Goal: Information Seeking & Learning: Learn about a topic

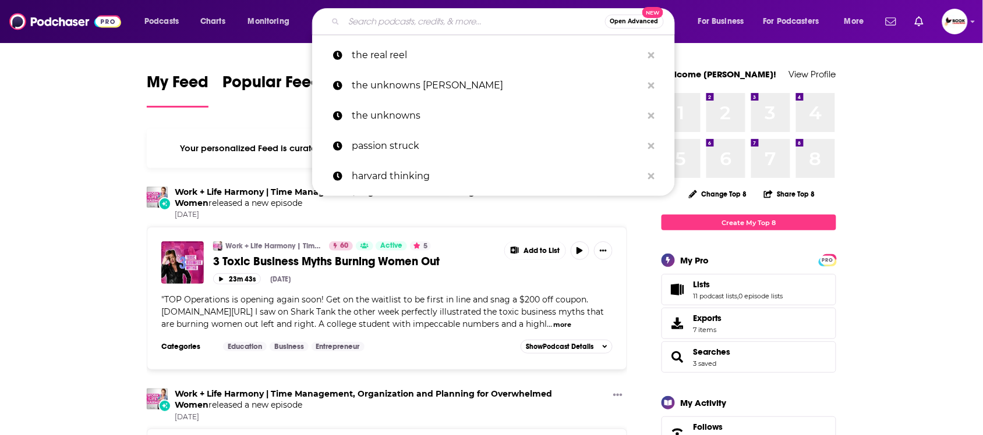
click at [422, 17] on input "Search podcasts, credits, & more..." at bounding box center [474, 21] width 261 height 19
paste input "Leadership"
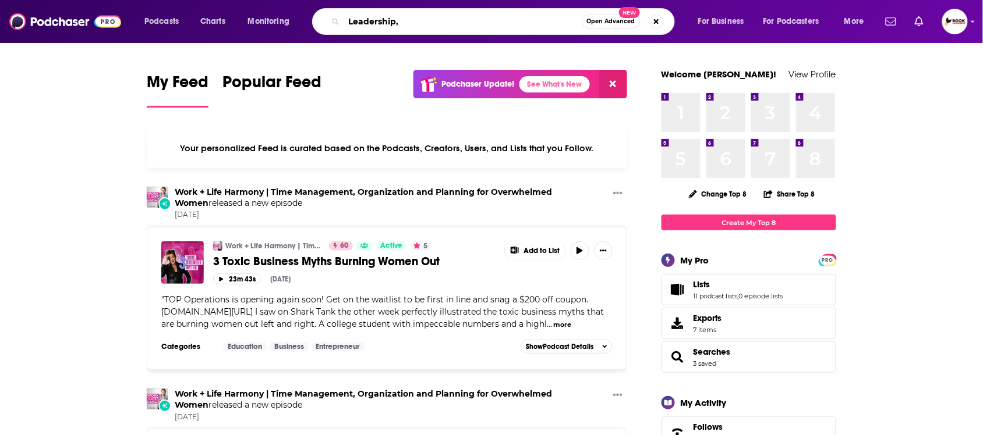
paste input "management"
click at [403, 21] on input "Leadership, management" at bounding box center [463, 21] width 238 height 19
type input "Leadership, Management"
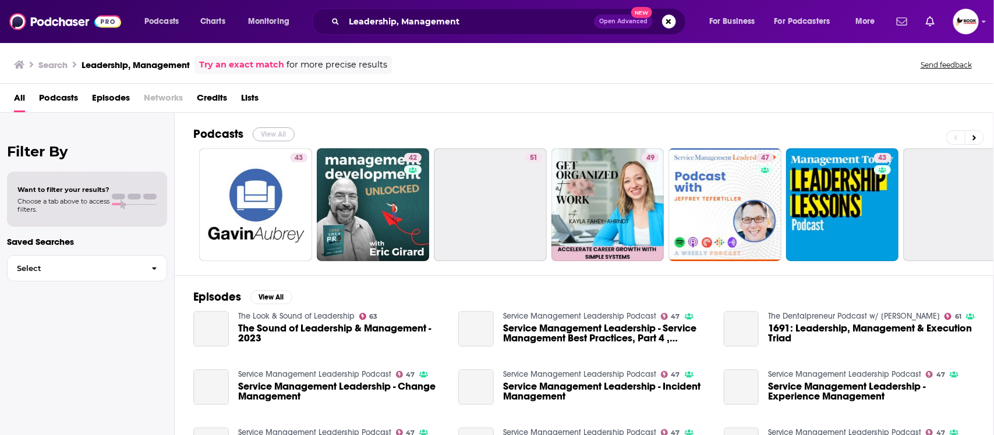
click at [277, 136] on button "View All" at bounding box center [274, 134] width 42 height 14
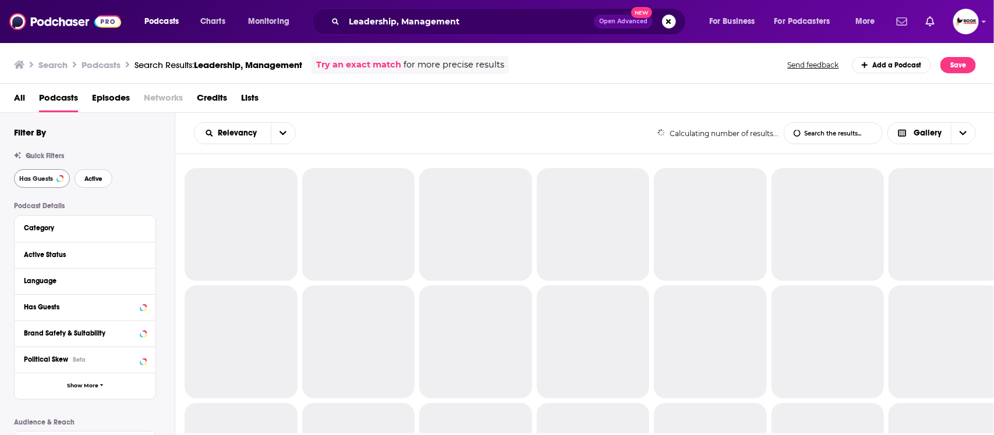
drag, startPoint x: 96, startPoint y: 178, endPoint x: 63, endPoint y: 179, distance: 33.2
click at [97, 178] on span "Active" at bounding box center [93, 179] width 18 height 6
click at [36, 180] on span "Has Guests" at bounding box center [36, 179] width 34 height 6
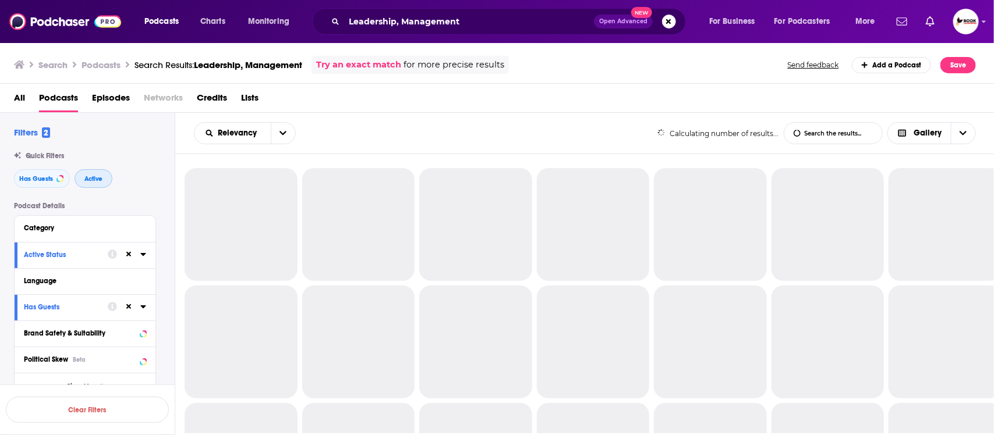
click at [92, 180] on span "Active" at bounding box center [93, 179] width 18 height 6
click at [42, 180] on span "Has Guests" at bounding box center [36, 179] width 34 height 6
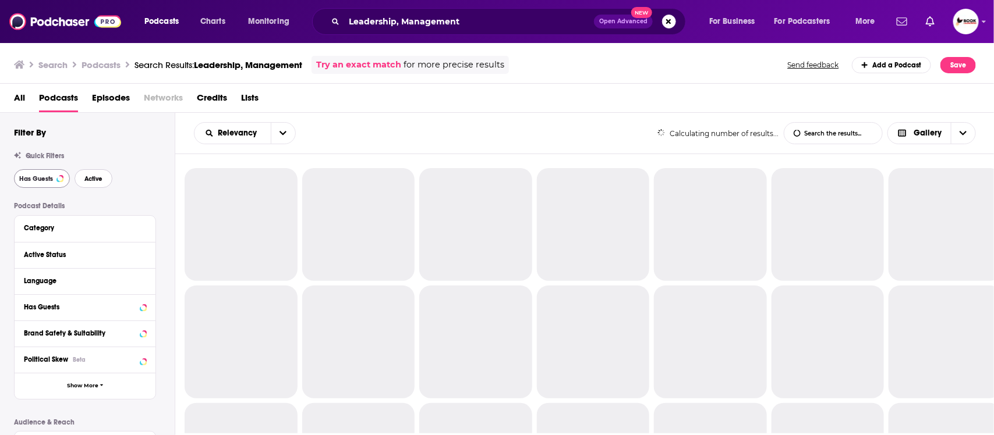
click at [93, 181] on span "Active" at bounding box center [93, 179] width 18 height 6
click at [36, 182] on span "Has Guests" at bounding box center [36, 179] width 34 height 6
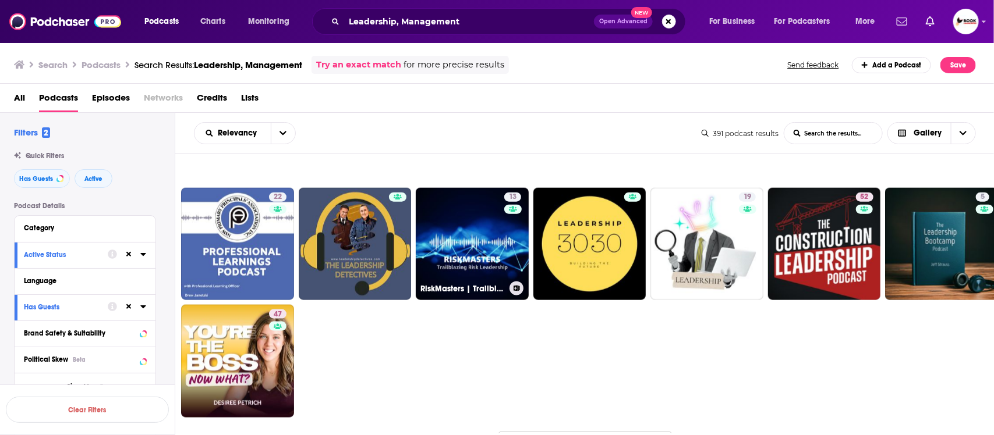
scroll to position [728, 0]
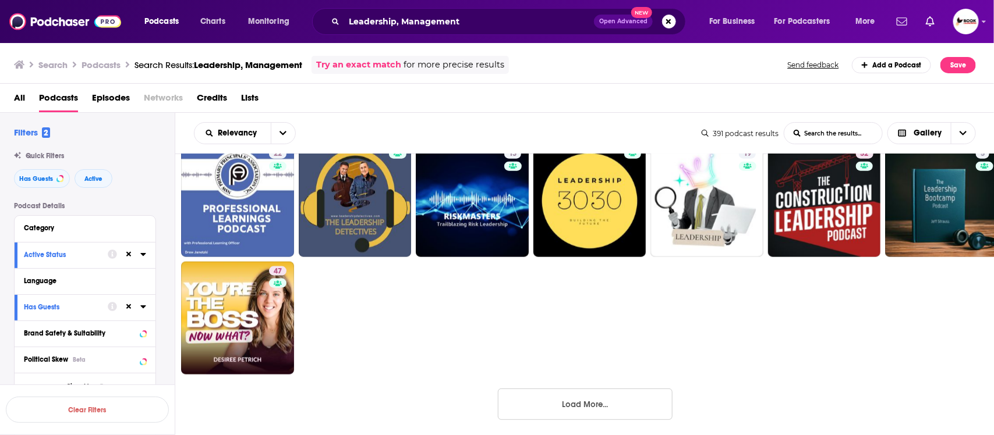
click at [554, 400] on button "Load More..." at bounding box center [585, 404] width 175 height 31
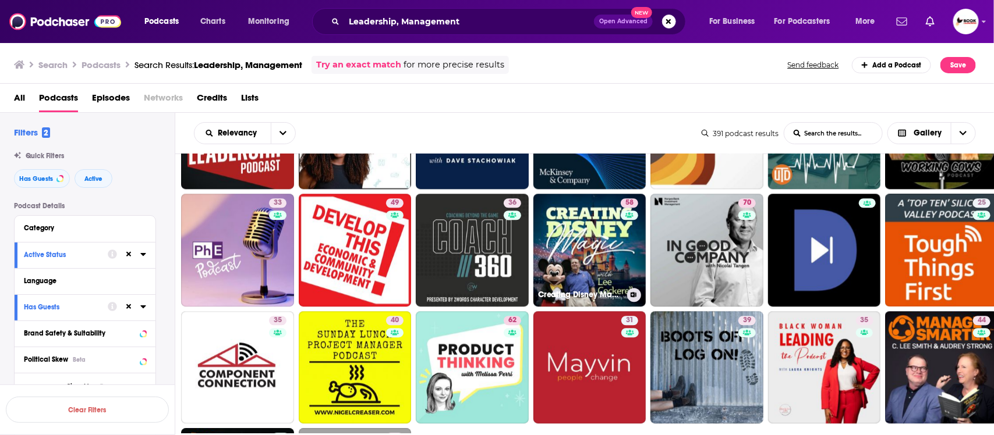
scroll to position [1455, 0]
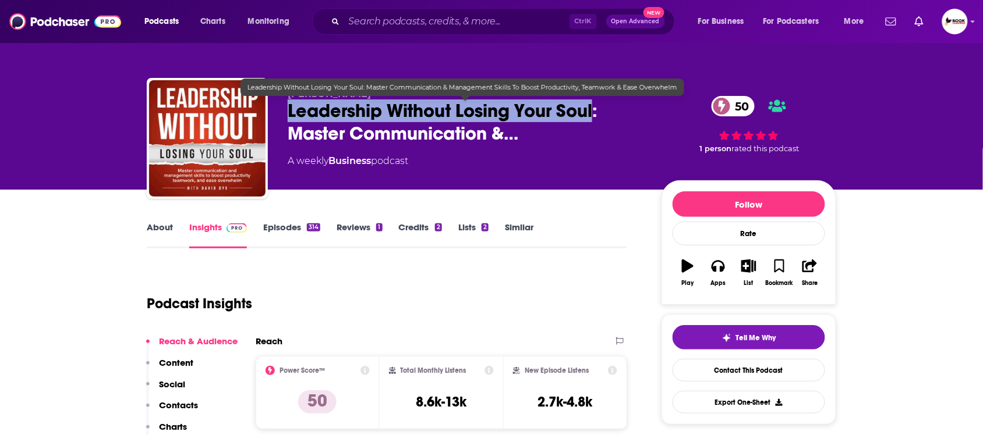
drag, startPoint x: 291, startPoint y: 114, endPoint x: 595, endPoint y: 111, distance: 303.9
click at [595, 111] on span "Leadership Without Losing Your Soul: Master Communication &…" at bounding box center [465, 122] width 355 height 45
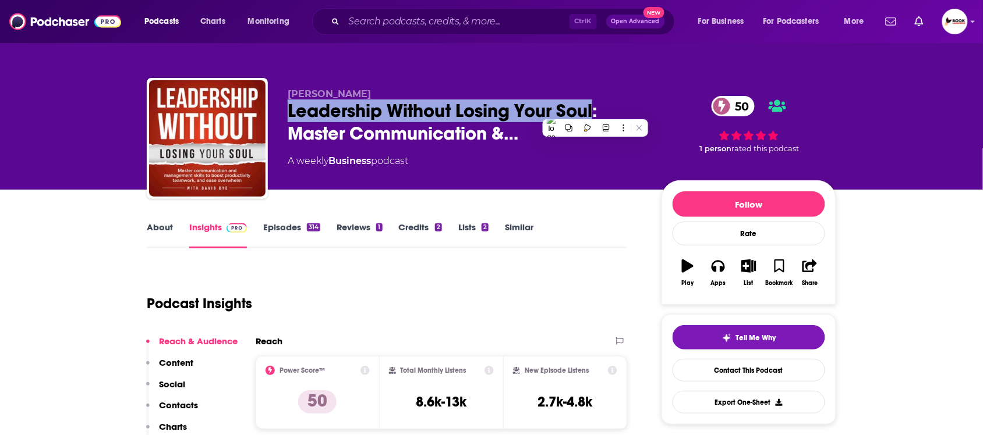
copy h2 "Leadership Without Losing Your Soul"
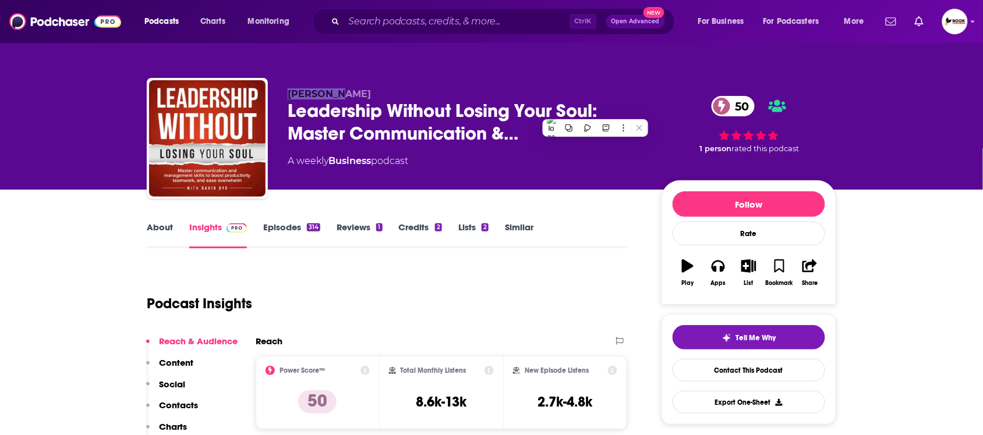
drag, startPoint x: 277, startPoint y: 95, endPoint x: 345, endPoint y: 94, distance: 67.5
click at [345, 94] on div "David Dye Leadership Without Losing Your Soul: Master Communication &… 50 A wee…" at bounding box center [491, 141] width 689 height 126
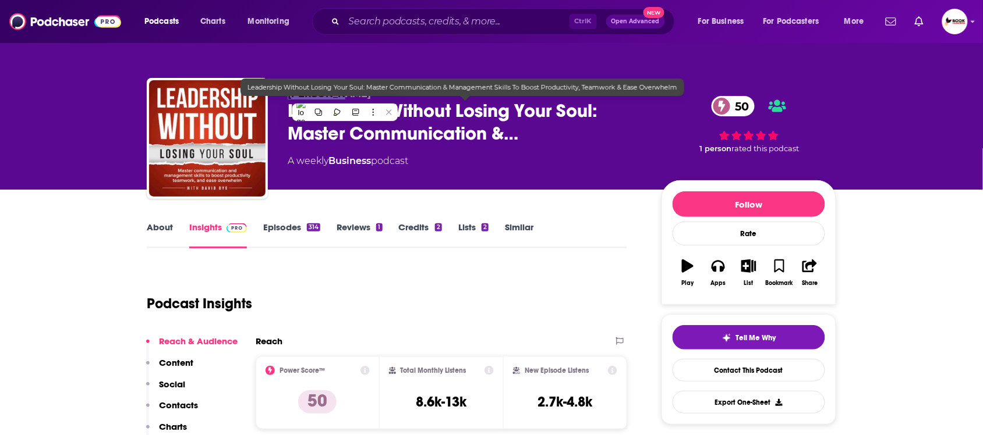
copy span "David Dye"
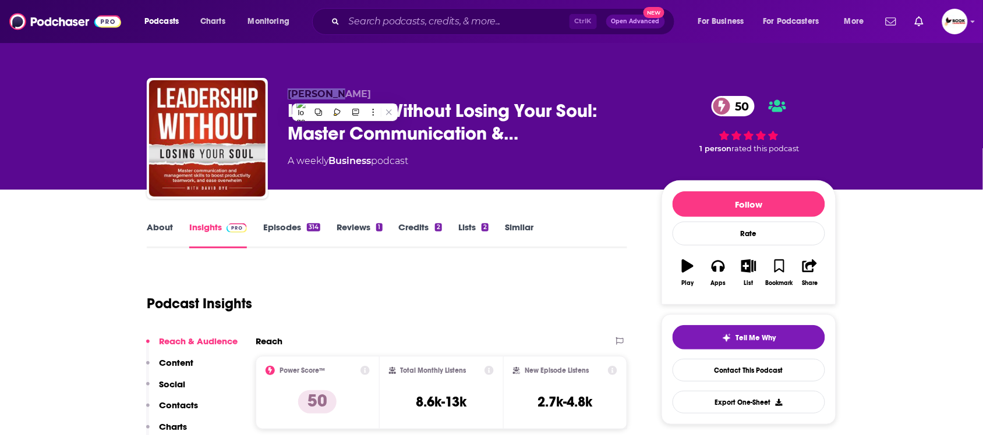
drag, startPoint x: 193, startPoint y: 405, endPoint x: 204, endPoint y: 400, distance: 11.5
click at [193, 405] on p "Contacts" at bounding box center [178, 405] width 39 height 11
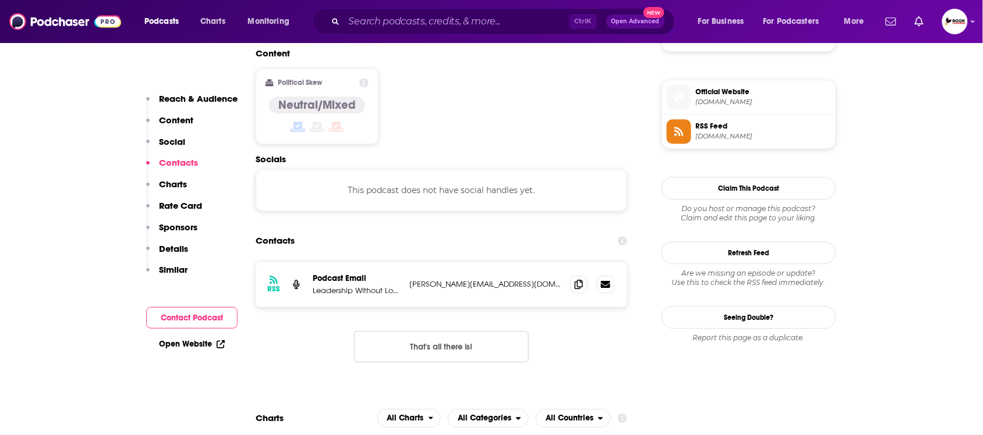
scroll to position [924, 0]
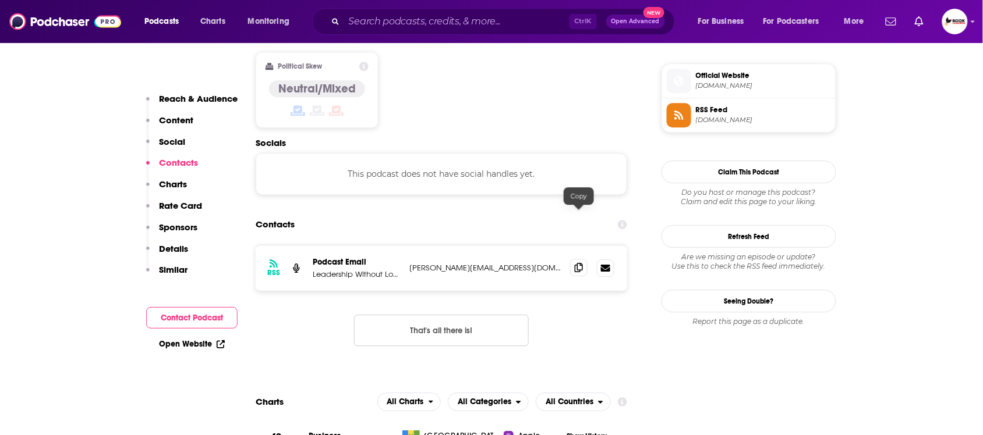
click at [579, 263] on icon at bounding box center [579, 267] width 8 height 9
click at [204, 344] on link "Open Website" at bounding box center [192, 344] width 66 height 10
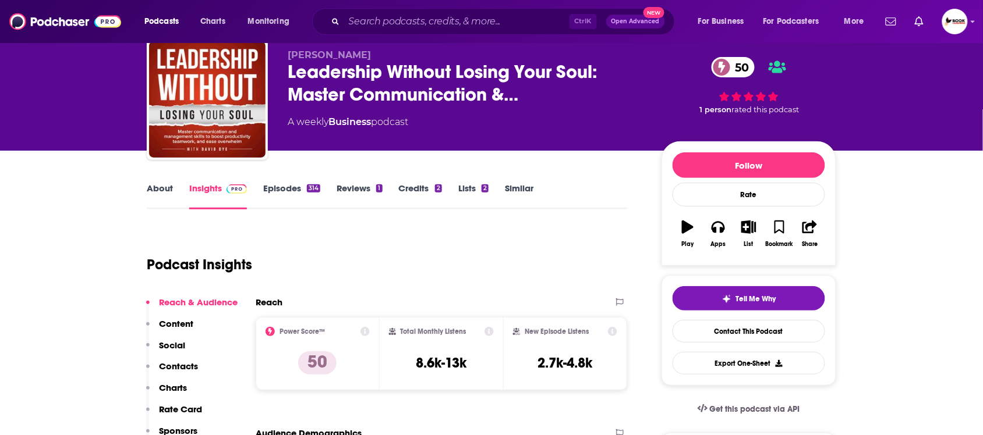
scroll to position [0, 0]
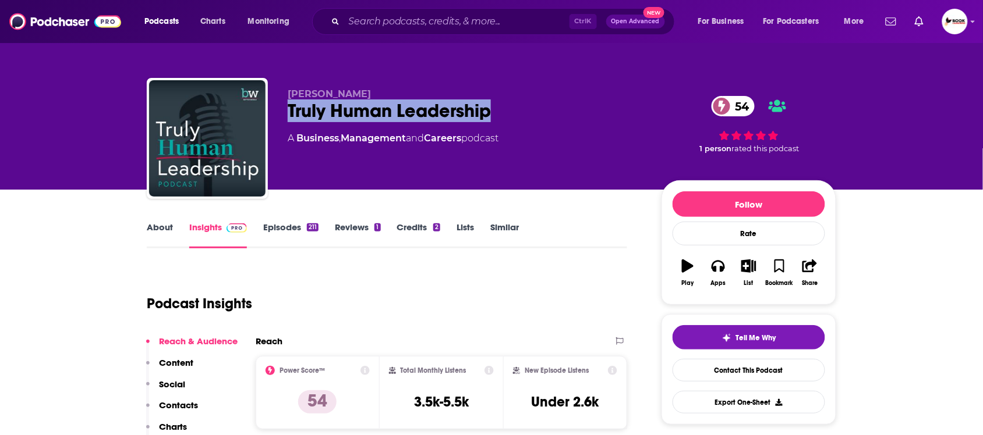
drag, startPoint x: 288, startPoint y: 118, endPoint x: 517, endPoint y: 115, distance: 228.8
click at [517, 115] on div "Truly Human Leadership 54" at bounding box center [465, 111] width 355 height 23
copy h2 "Truly Human Leadership"
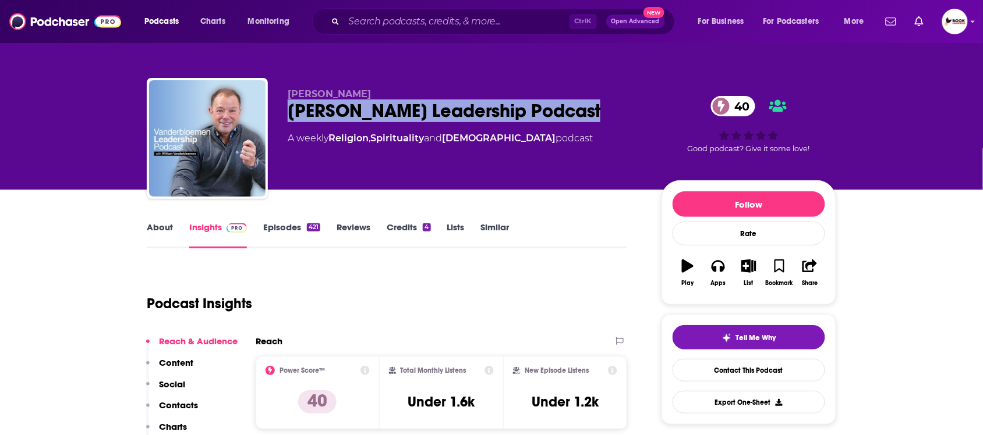
drag, startPoint x: 286, startPoint y: 116, endPoint x: 597, endPoint y: 116, distance: 310.8
click at [597, 116] on div "Vanderbloemen Vanderbloemen Leadership Podcast 40 A weekly Religion , Spiritual…" at bounding box center [491, 141] width 689 height 126
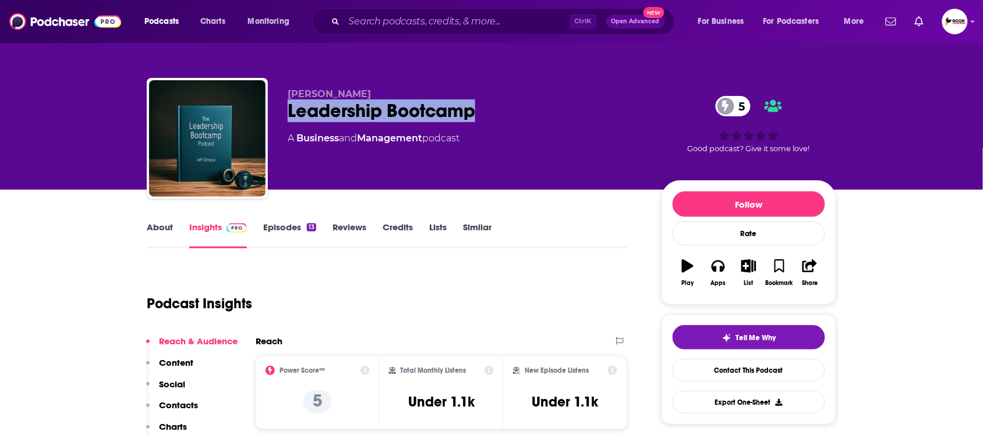
drag, startPoint x: 280, startPoint y: 117, endPoint x: 484, endPoint y: 116, distance: 203.7
click at [484, 116] on div "Jeffrey Strauss Leadership Bootcamp 5 A Business and Management podcast 5 Good …" at bounding box center [491, 141] width 689 height 126
copy h2 "Leadership Bootcamp"
drag, startPoint x: 373, startPoint y: 91, endPoint x: 286, endPoint y: 91, distance: 87.3
click at [286, 91] on div "Jeffrey Strauss Leadership Bootcamp 5 A Business and Management podcast 5 Good …" at bounding box center [491, 141] width 689 height 126
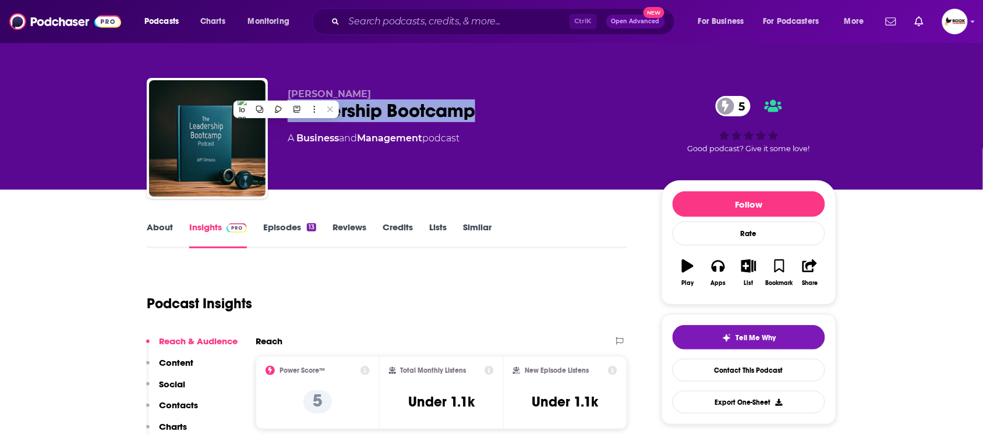
copy span "Jeffrey Strauss"
drag, startPoint x: 176, startPoint y: 405, endPoint x: 221, endPoint y: 390, distance: 47.1
click at [176, 405] on p "Contacts" at bounding box center [178, 405] width 39 height 11
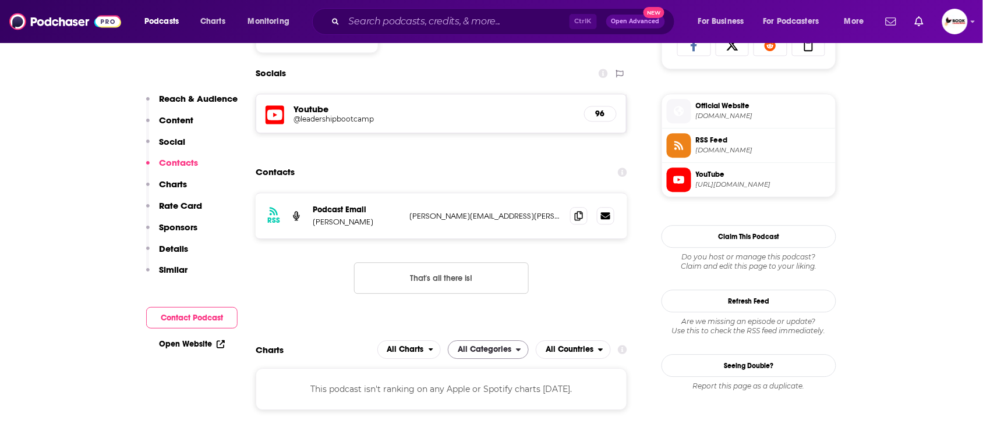
scroll to position [802, 0]
click at [580, 218] on icon at bounding box center [579, 214] width 8 height 9
click at [205, 348] on link "Open Website" at bounding box center [192, 344] width 66 height 10
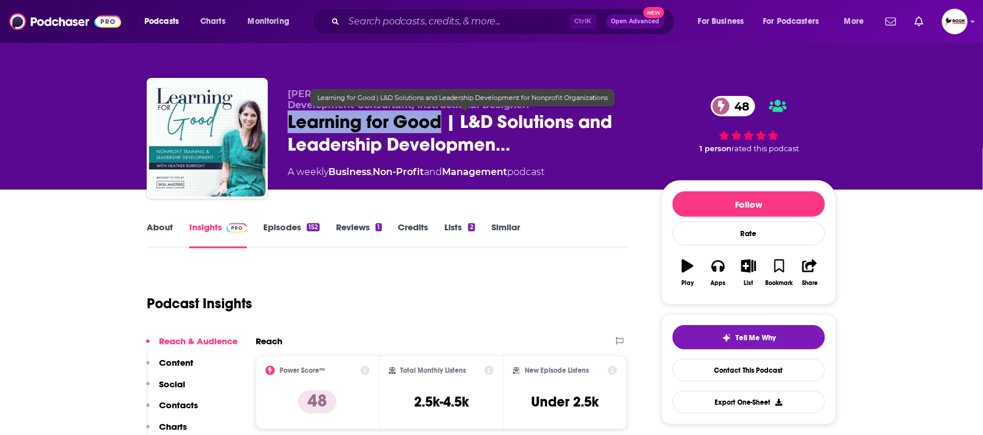
drag, startPoint x: 283, startPoint y: 126, endPoint x: 441, endPoint y: 126, distance: 157.8
click at [441, 126] on div "[PERSON_NAME], Learning and Development Leader, Leadership Development Consulta…" at bounding box center [491, 141] width 689 height 126
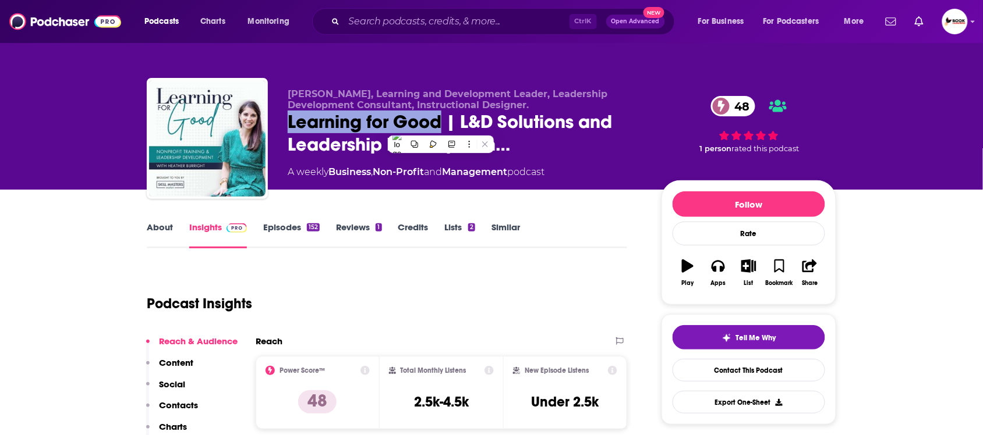
copy h2 "Learning for Good"
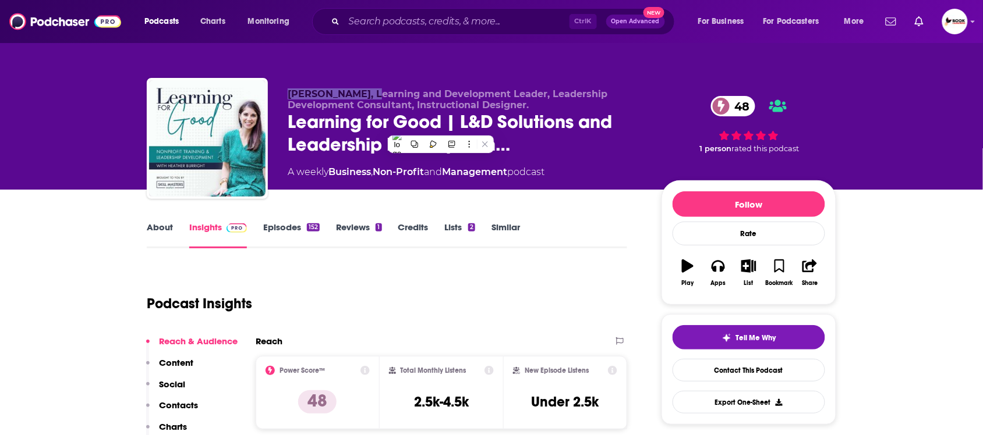
drag, startPoint x: 282, startPoint y: 93, endPoint x: 370, endPoint y: 93, distance: 87.3
click at [370, 93] on div "Heather Burright, Learning and Development Leader, Leadership Development Consu…" at bounding box center [491, 141] width 689 height 126
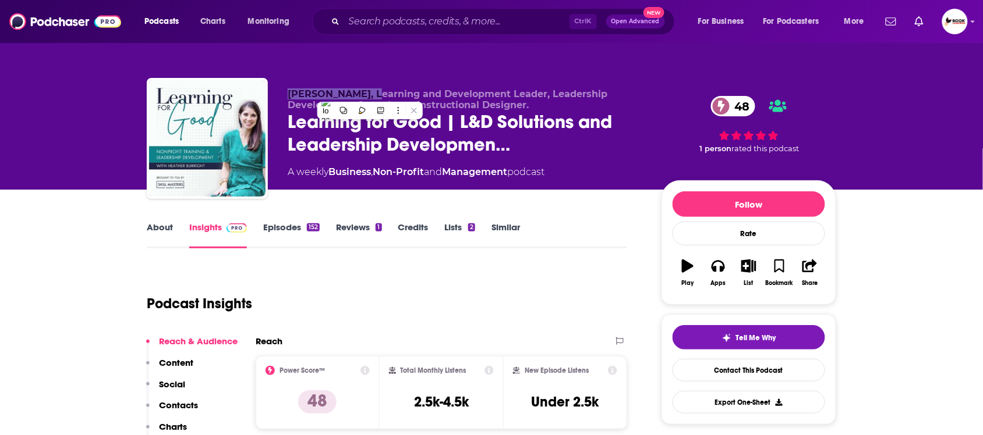
copy span "Heather Burright"
drag, startPoint x: 175, startPoint y: 403, endPoint x: 173, endPoint y: 394, distance: 9.6
click at [175, 403] on p "Contacts" at bounding box center [178, 405] width 39 height 11
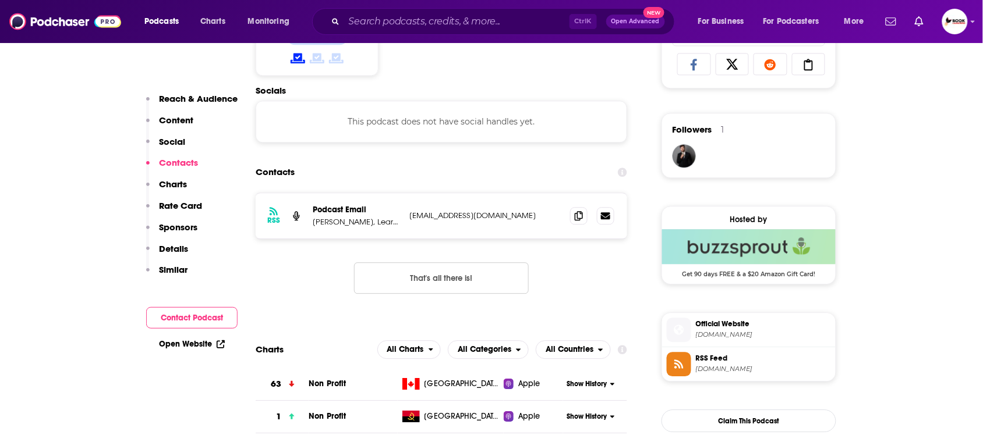
scroll to position [783, 0]
click at [578, 217] on icon at bounding box center [579, 214] width 8 height 9
click at [198, 347] on link "Open Website" at bounding box center [192, 344] width 66 height 10
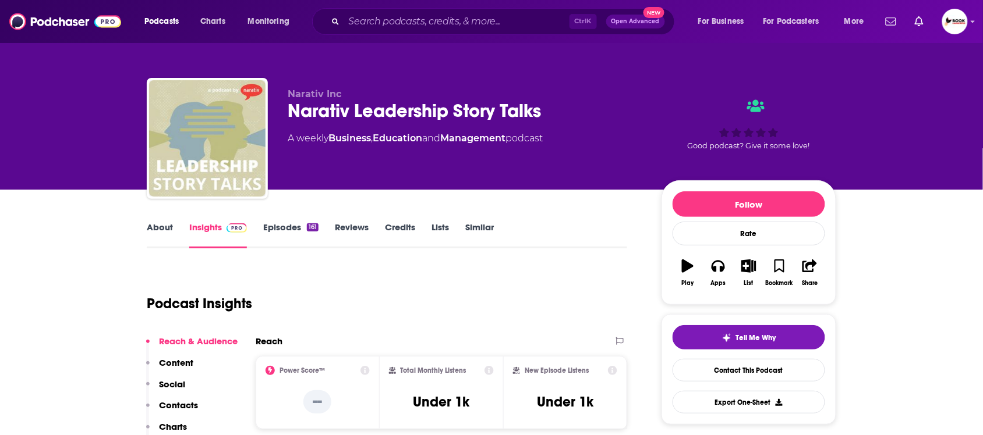
click at [158, 226] on link "About" at bounding box center [160, 235] width 26 height 27
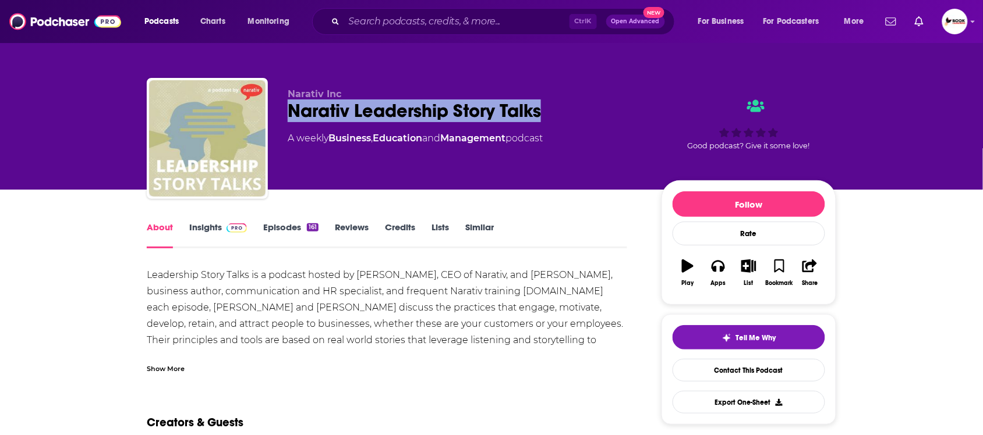
drag, startPoint x: 286, startPoint y: 114, endPoint x: 541, endPoint y: 114, distance: 255.5
click at [541, 114] on div "Narativ Inc Narativ Leadership Story Talks A weekly Business , Education and Ma…" at bounding box center [491, 141] width 689 height 126
copy h1 "Narativ Leadership Story Talks"
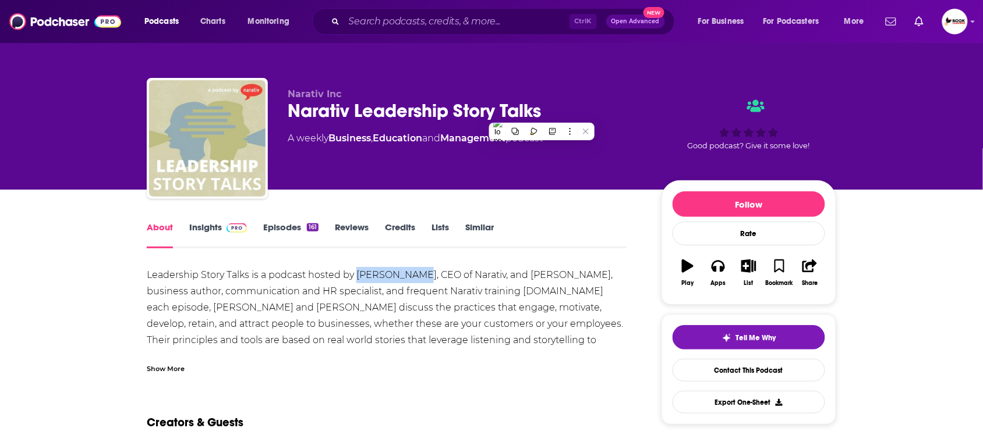
drag, startPoint x: 356, startPoint y: 278, endPoint x: 419, endPoint y: 278, distance: 62.9
click at [419, 278] on div "Leadership Story Talks is a podcast hosted by [PERSON_NAME], CEO of Narativ, an…" at bounding box center [387, 316] width 480 height 98
copy div "[PERSON_NAME]"
click at [207, 225] on link "Insights" at bounding box center [218, 235] width 58 height 27
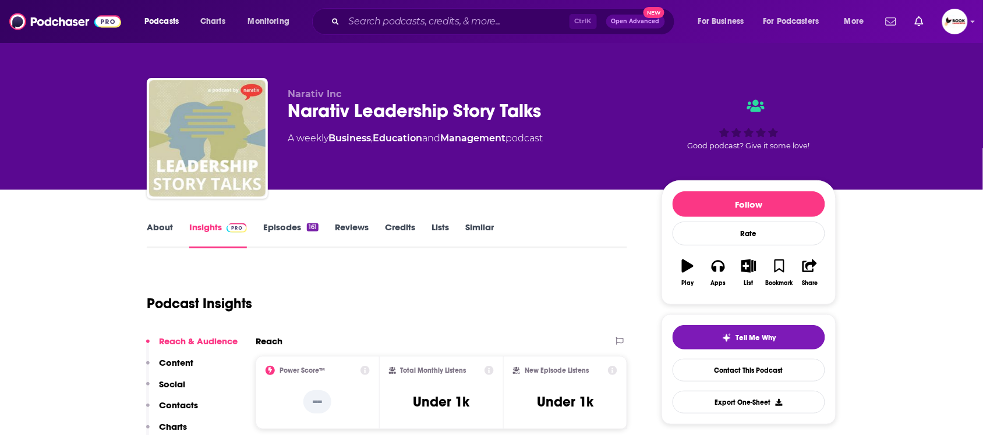
click at [192, 405] on p "Contacts" at bounding box center [178, 405] width 39 height 11
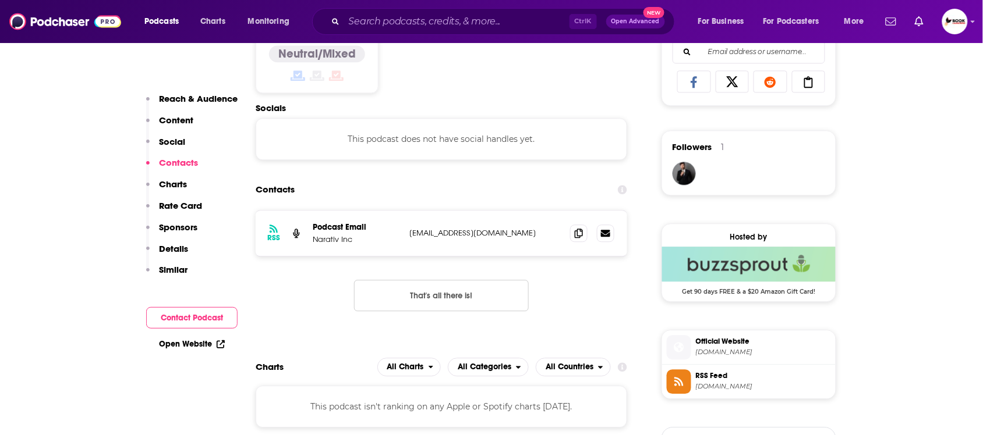
scroll to position [783, 0]
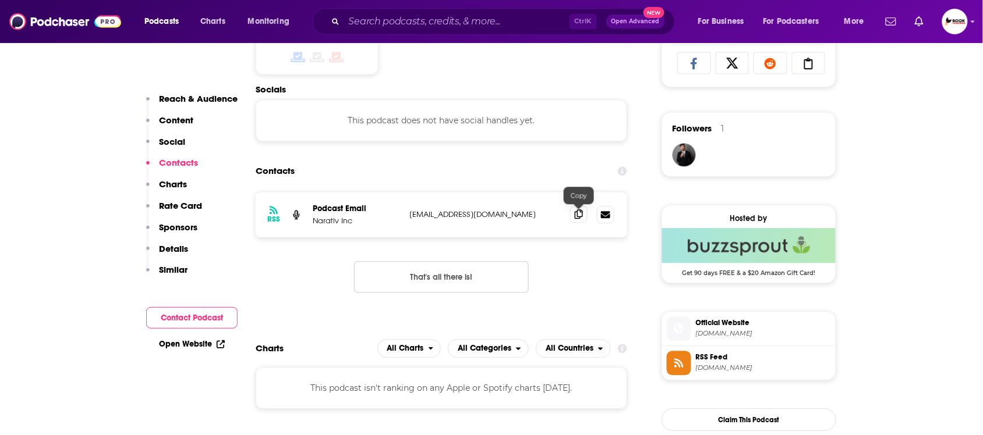
click at [577, 218] on icon at bounding box center [579, 214] width 8 height 9
click at [184, 344] on link "Open Website" at bounding box center [192, 344] width 66 height 10
